Goal: Navigation & Orientation: Find specific page/section

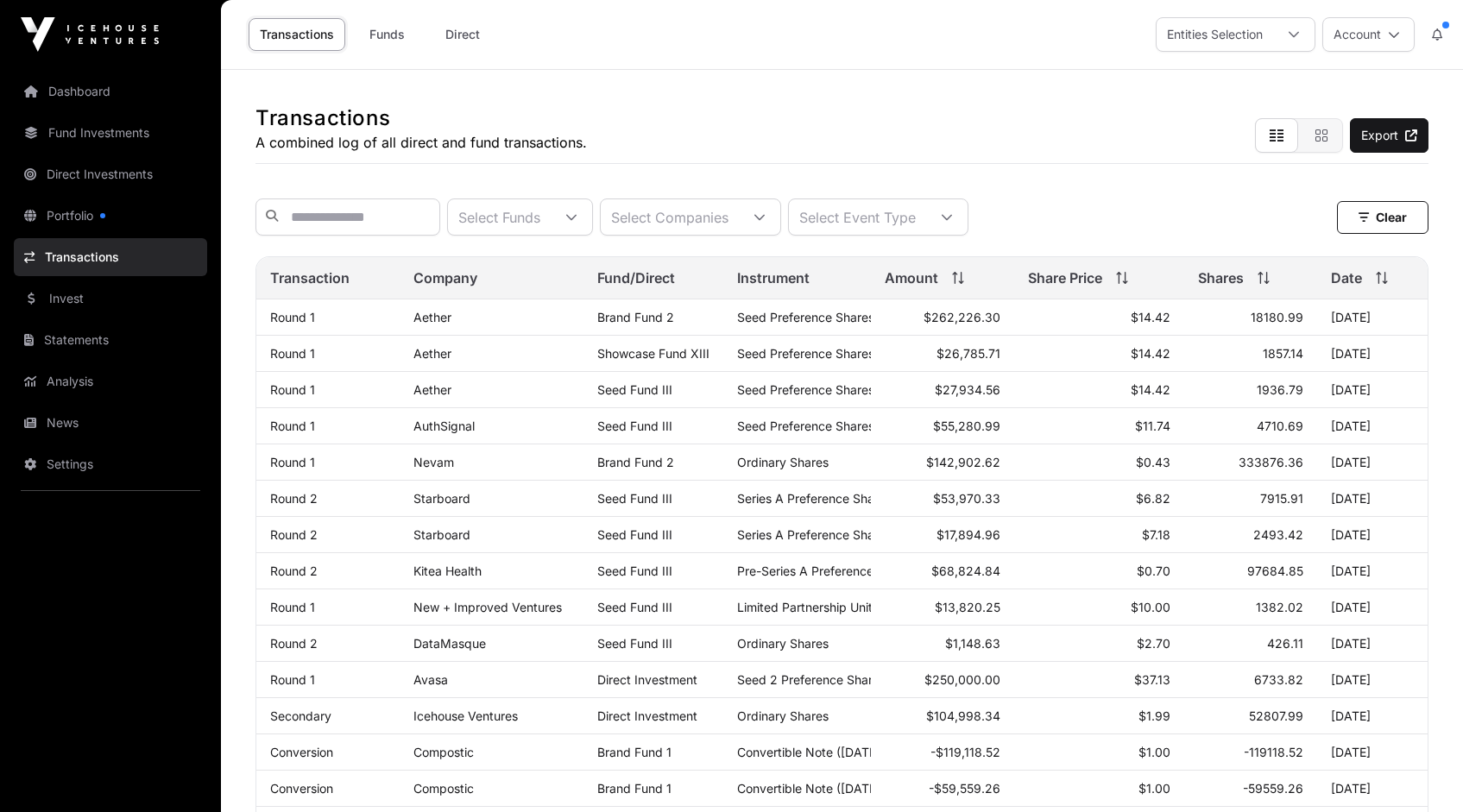
click at [74, 386] on link "Analysis" at bounding box center [109, 382] width 193 height 38
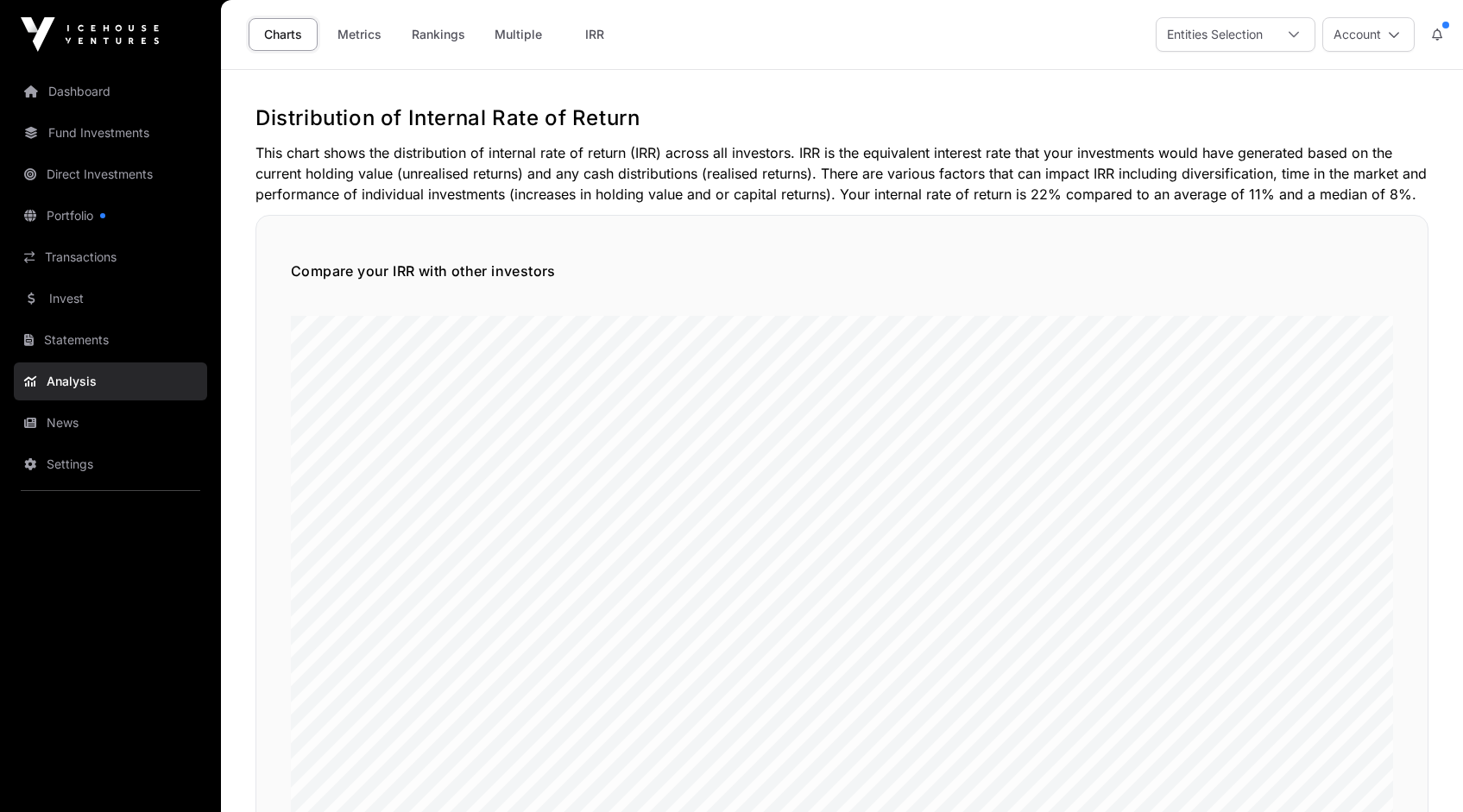
click at [364, 30] on link "Metrics" at bounding box center [359, 35] width 69 height 33
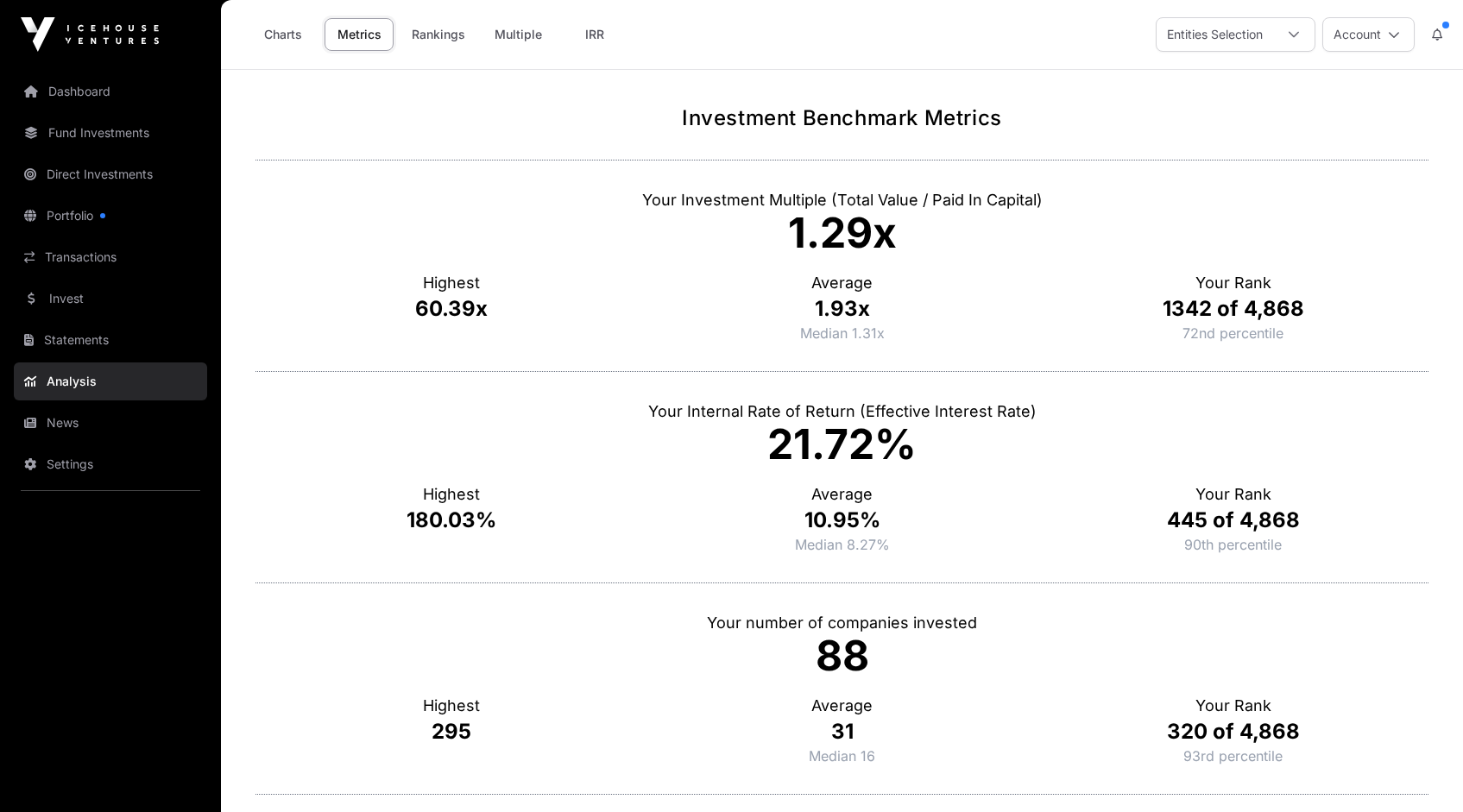
click at [435, 31] on link "Rankings" at bounding box center [438, 35] width 76 height 33
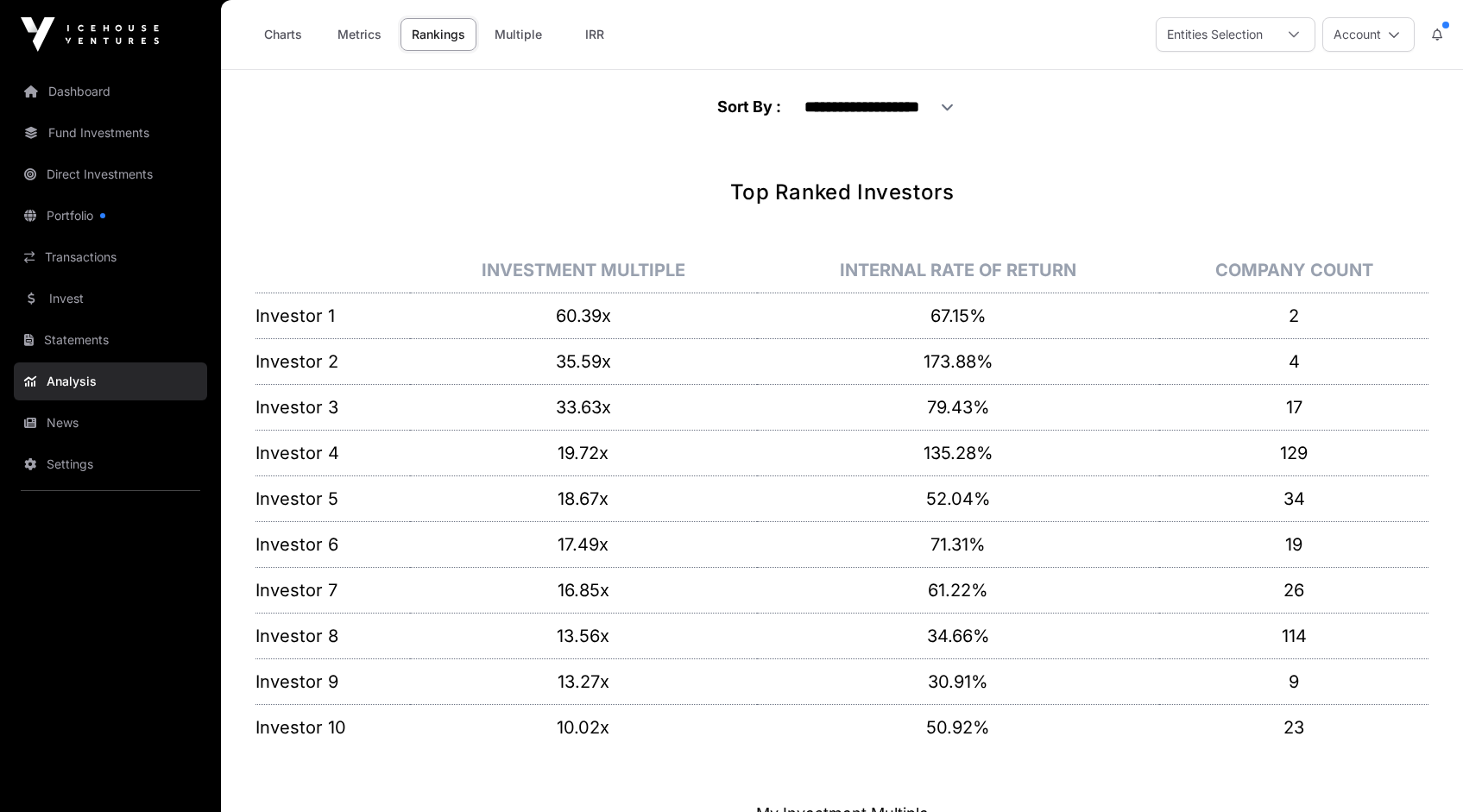
scroll to position [1, 0]
click at [82, 252] on link "Transactions" at bounding box center [109, 257] width 193 height 38
